Goal: Obtain resource: Download file/media

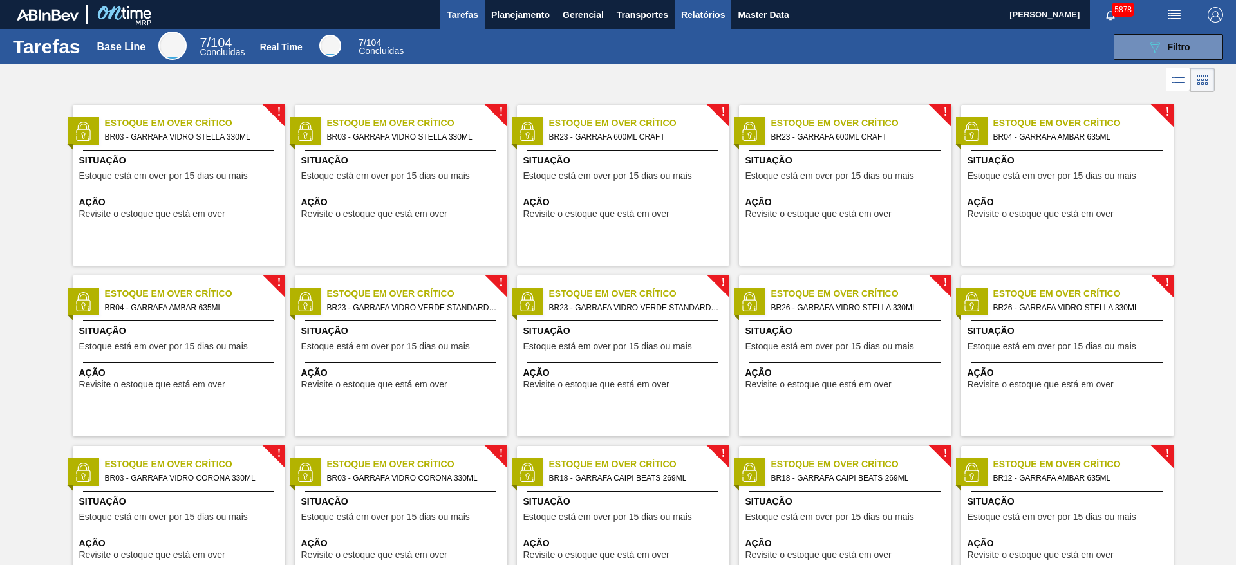
click at [718, 11] on span "Relatórios" at bounding box center [703, 14] width 44 height 15
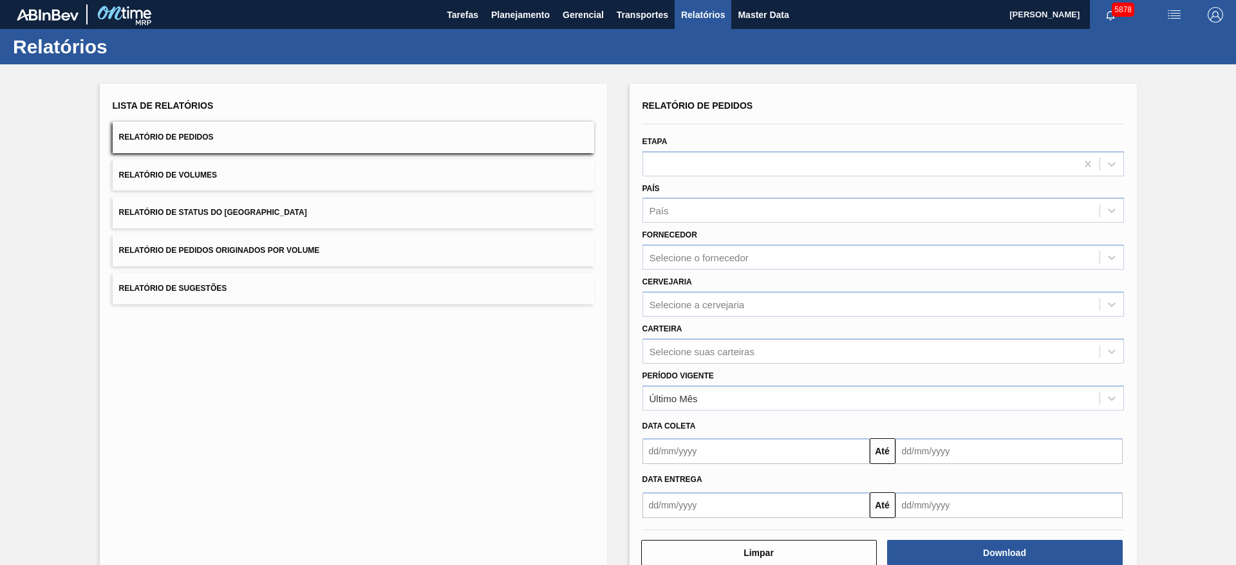
click at [267, 247] on span "Relatório de Pedidos Originados por Volume" at bounding box center [219, 250] width 201 height 9
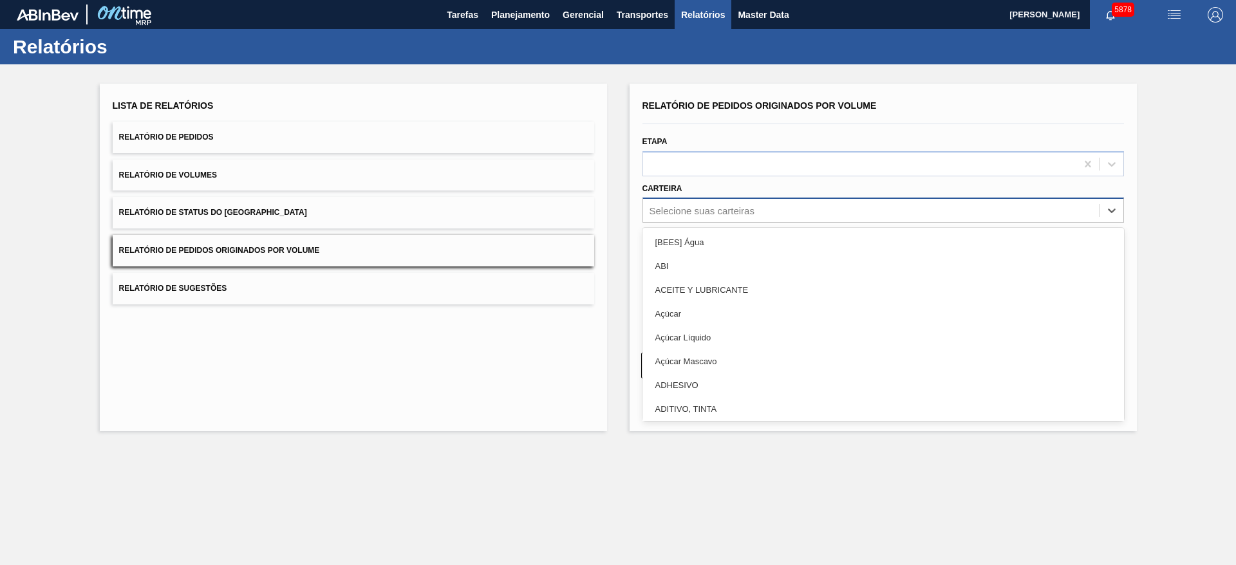
click at [758, 212] on div "Selecione suas carteiras" at bounding box center [871, 210] width 456 height 19
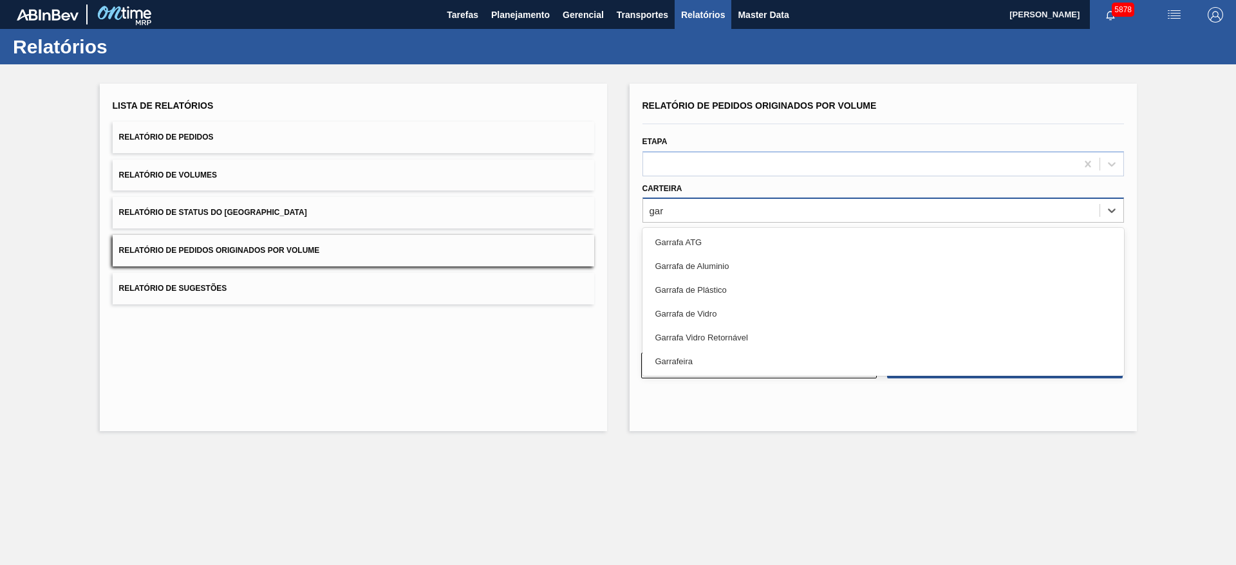
type input "garr"
click at [711, 310] on div "Garrafa de Vidro" at bounding box center [883, 314] width 482 height 24
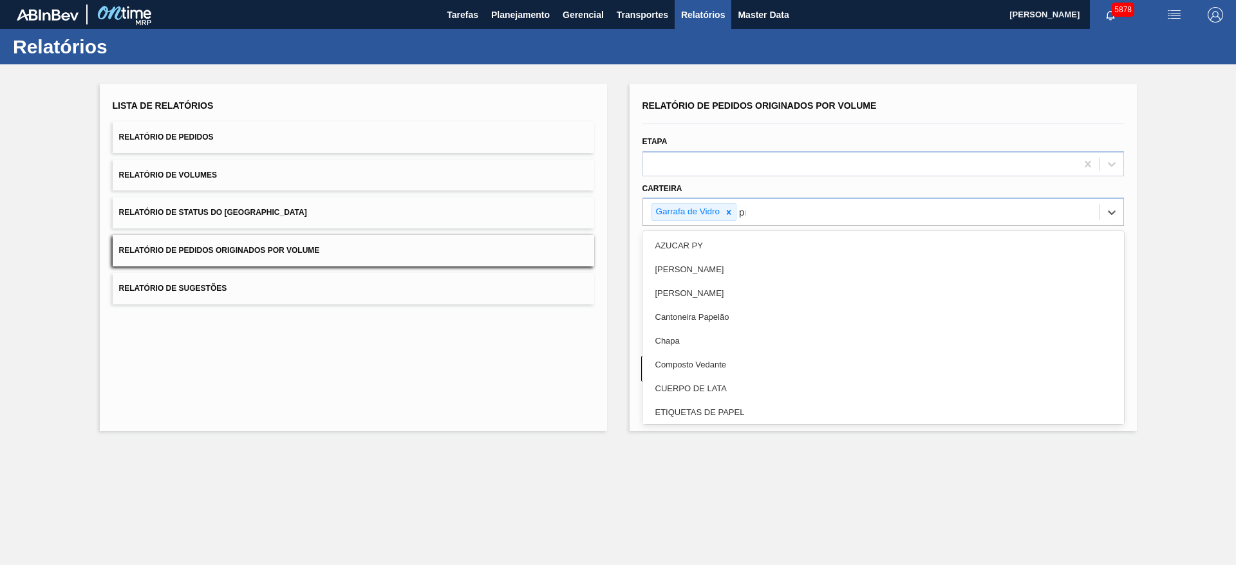
type input "pre"
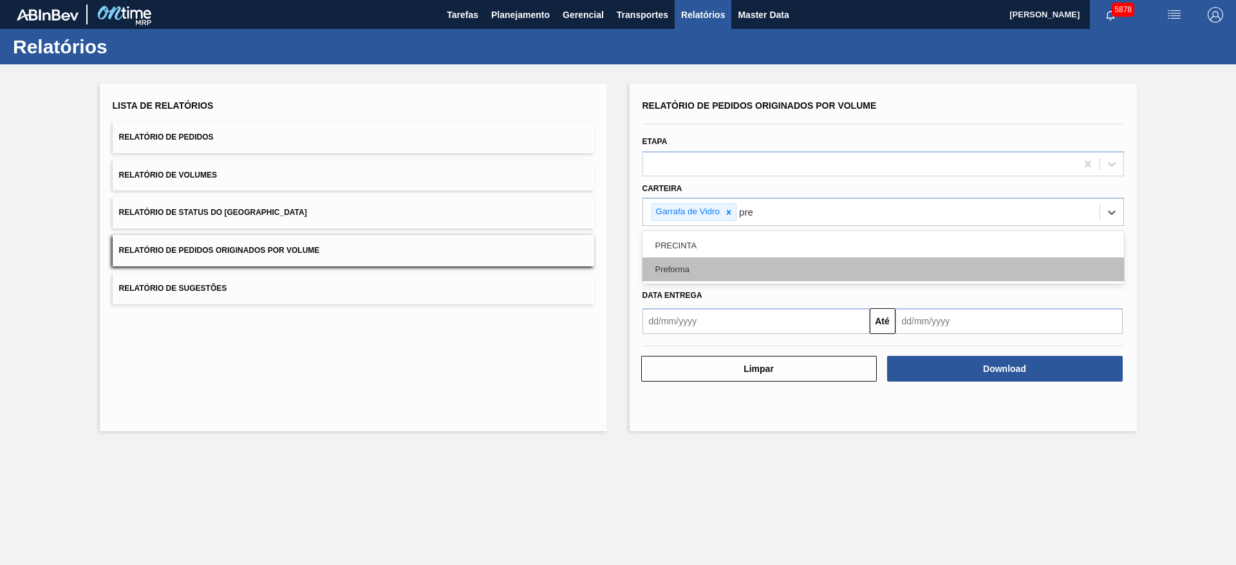
click at [715, 268] on div "Preforma" at bounding box center [883, 270] width 482 height 24
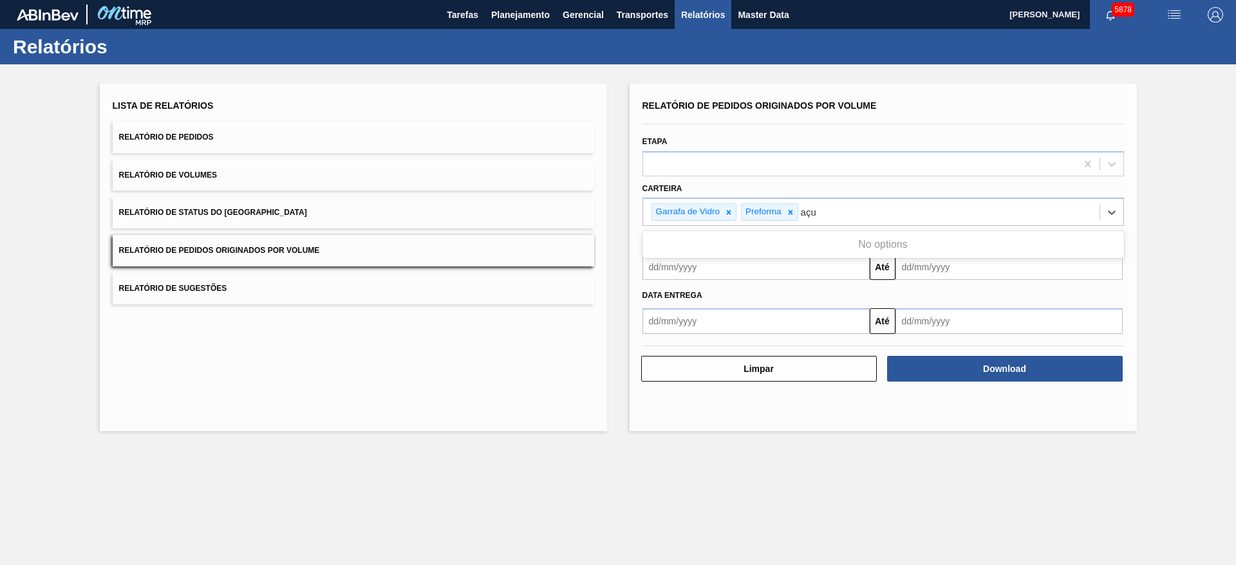
type input "aç"
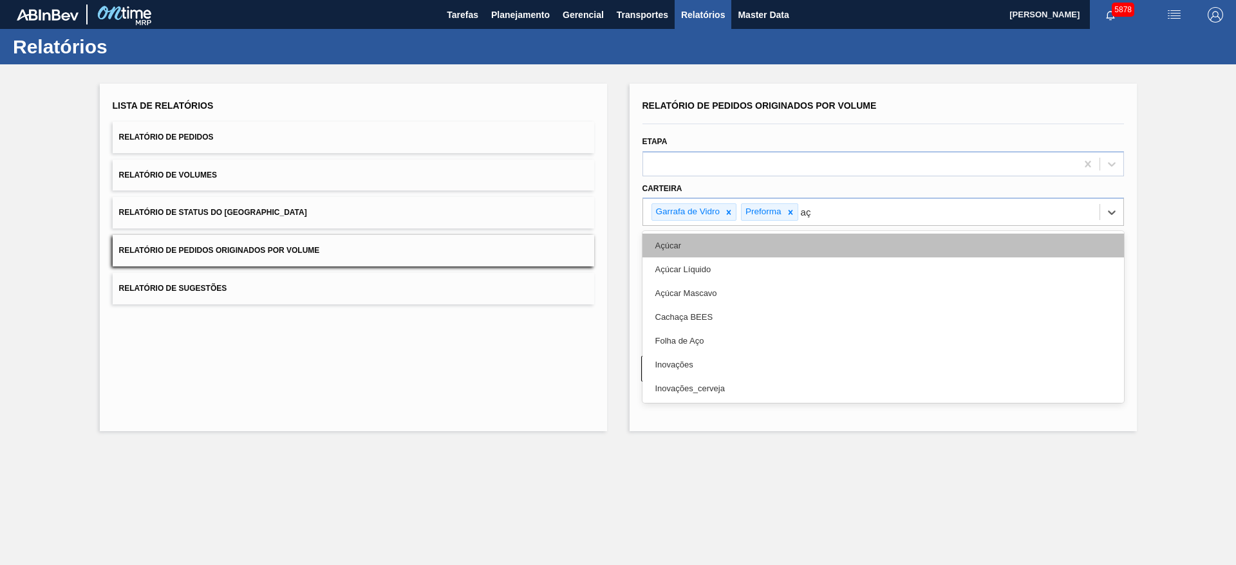
click at [707, 243] on div "Açúcar" at bounding box center [883, 246] width 482 height 24
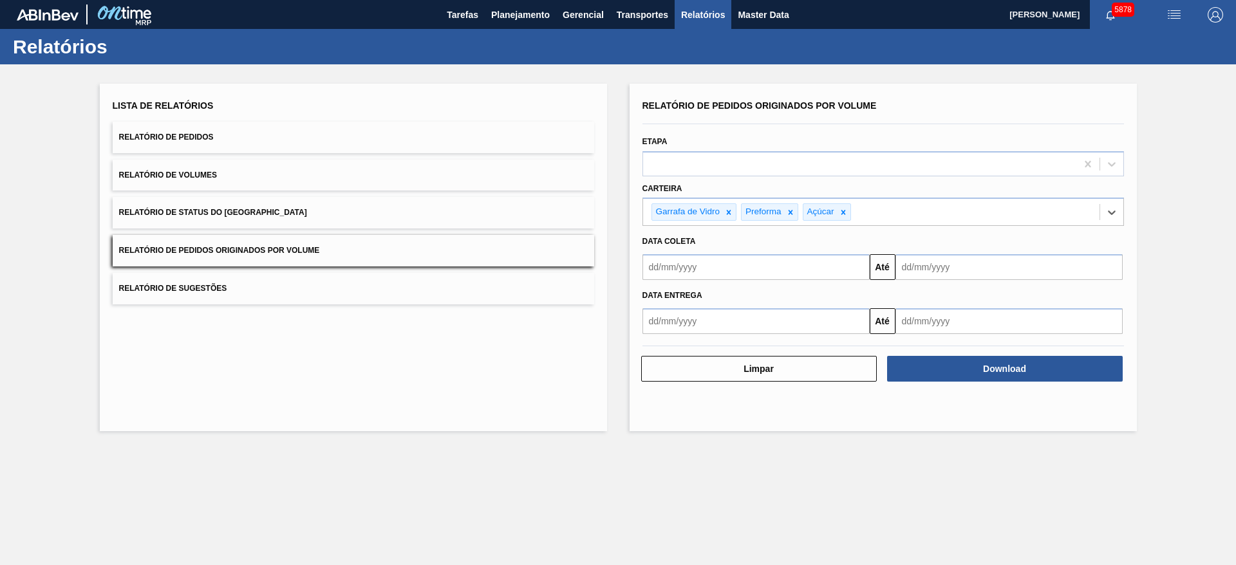
click at [771, 266] on input "text" at bounding box center [755, 267] width 227 height 26
click at [719, 337] on div "1" at bounding box center [719, 339] width 17 height 17
type input "[DATE]"
click at [980, 262] on input "text" at bounding box center [1008, 267] width 227 height 26
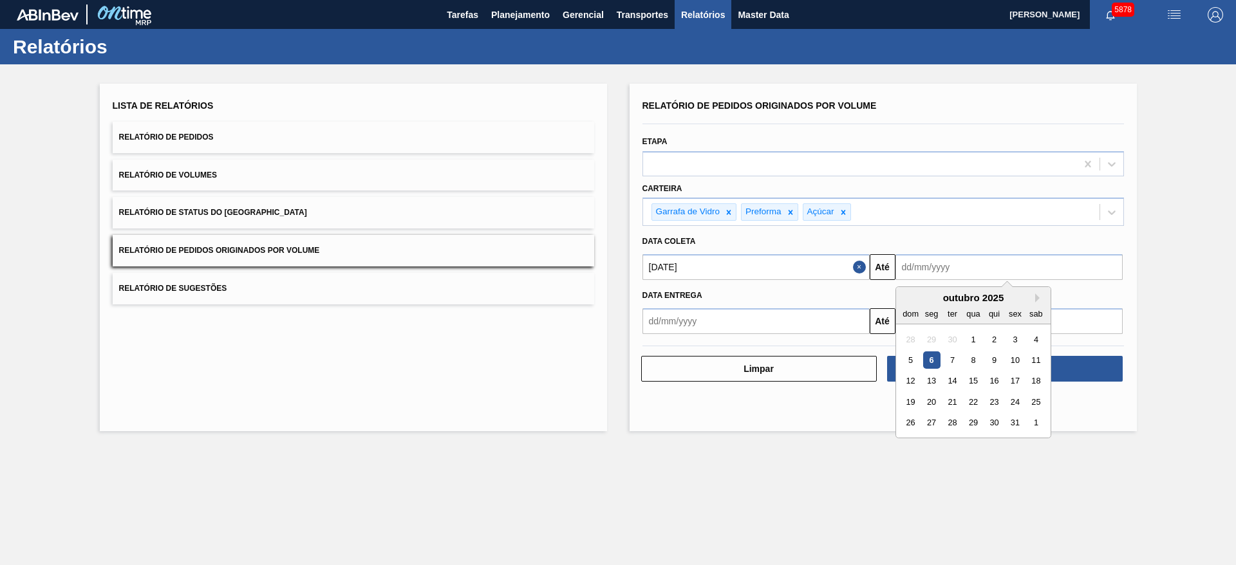
drag, startPoint x: 1017, startPoint y: 423, endPoint x: 1028, endPoint y: 414, distance: 14.2
click at [1017, 423] on div "31" at bounding box center [1014, 423] width 17 height 17
type input "[DATE]"
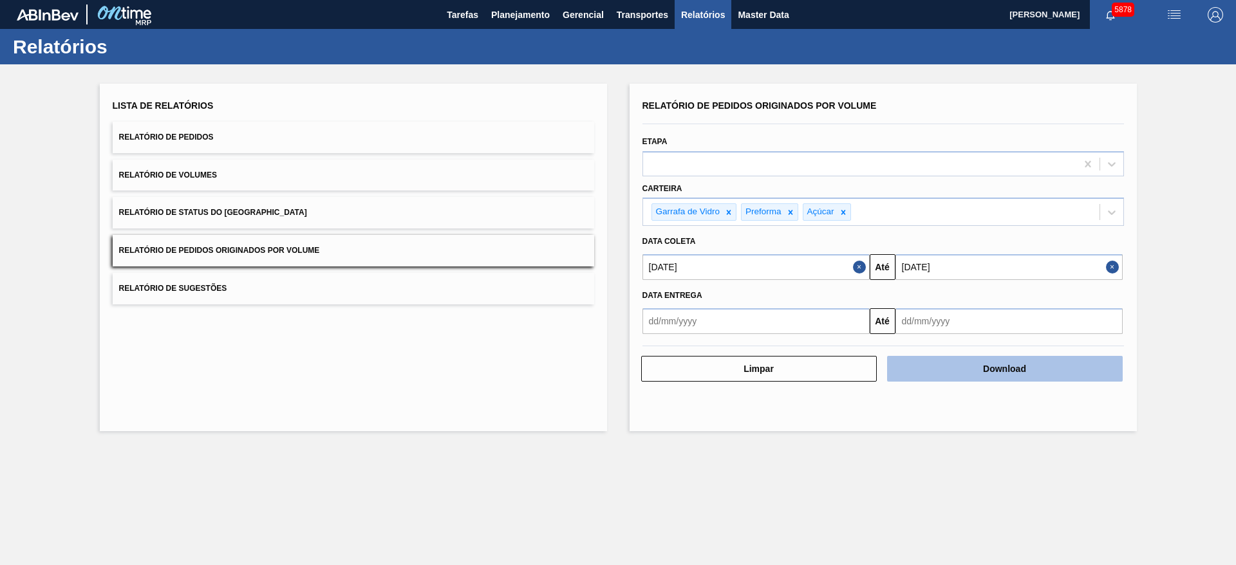
click at [1038, 366] on button "Download" at bounding box center [1005, 369] width 236 height 26
